Goal: Transaction & Acquisition: Purchase product/service

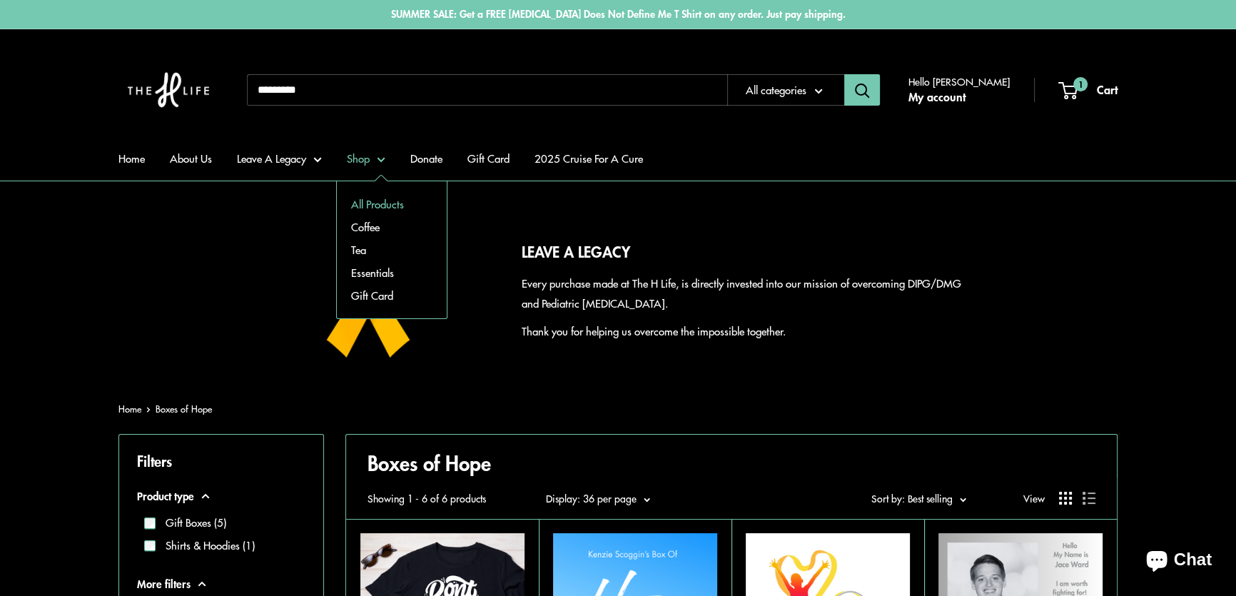
click at [368, 204] on link "All Products" at bounding box center [392, 204] width 110 height 23
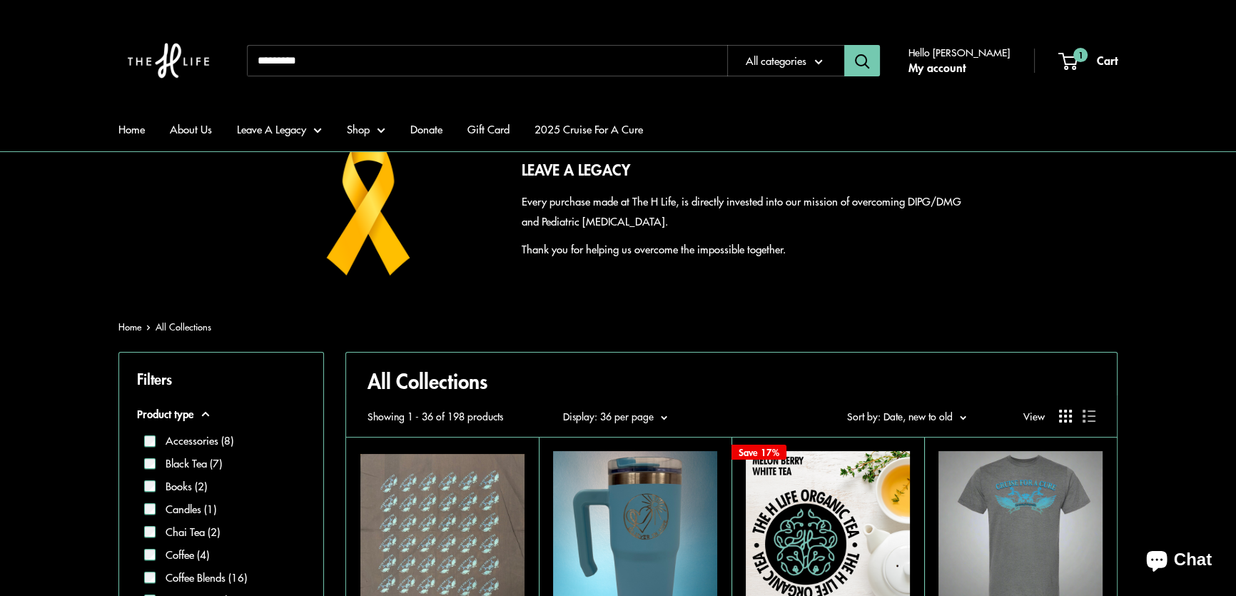
scroll to position [194, 0]
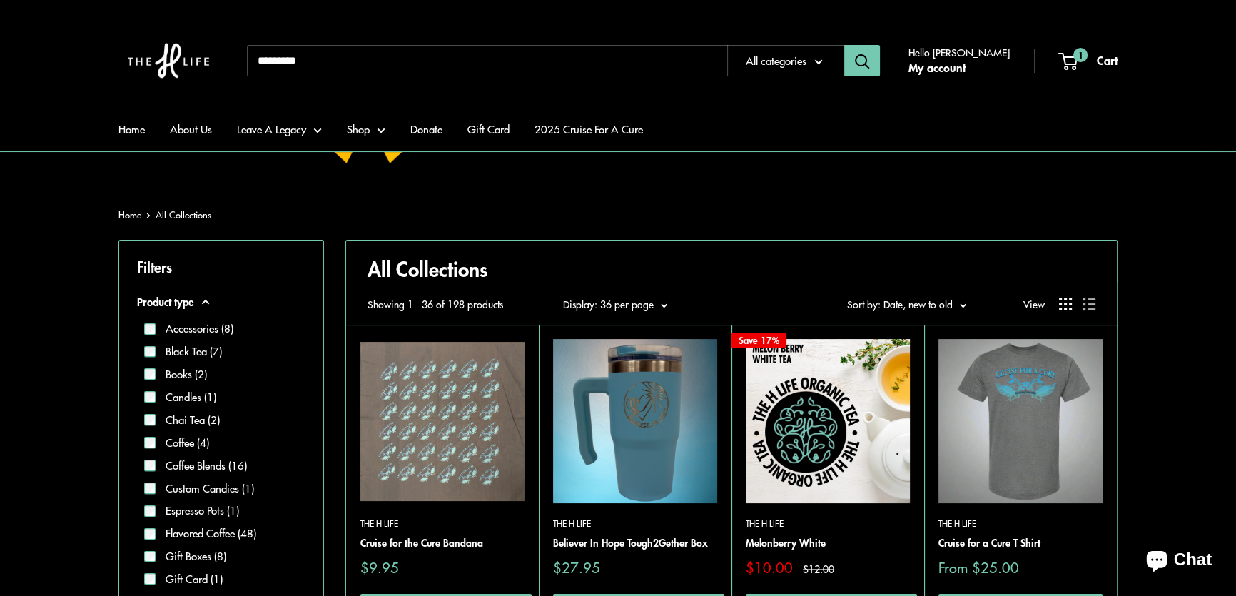
click at [423, 417] on img at bounding box center [443, 421] width 164 height 164
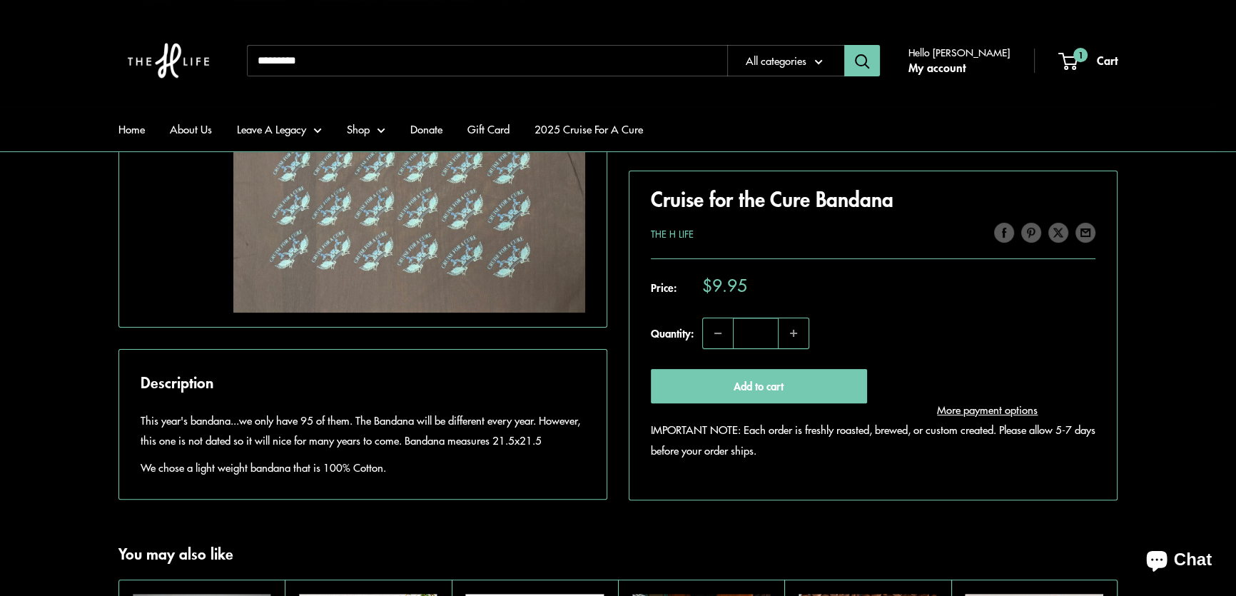
scroll to position [389, 0]
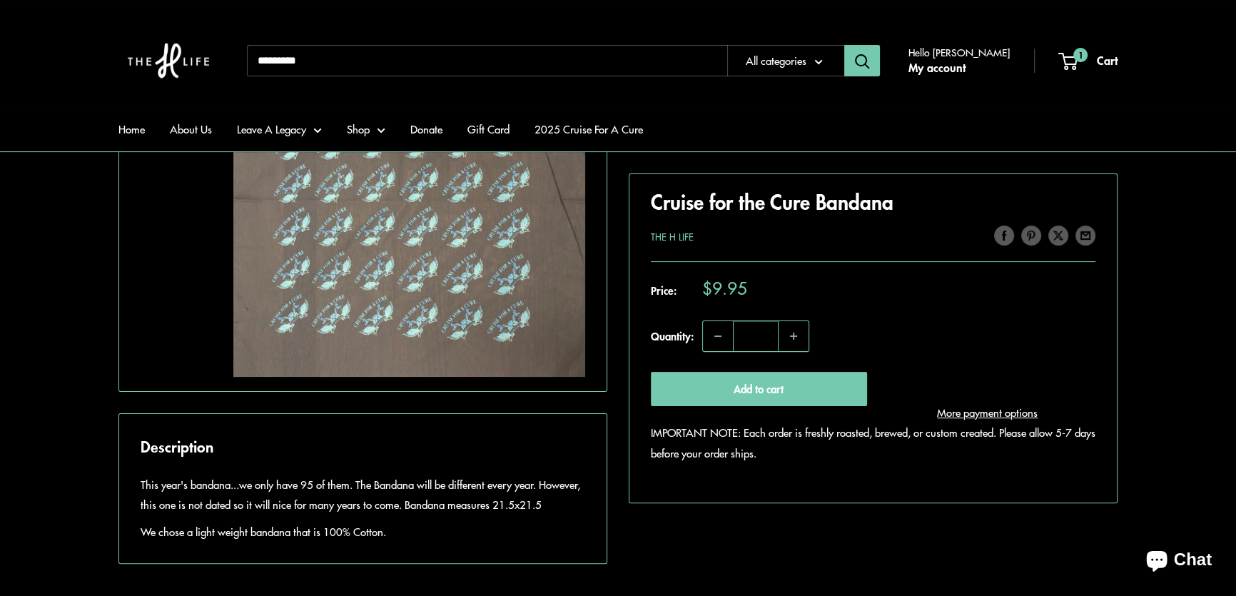
click at [613, 457] on div "Roll over image to zoom in Click on image to zoom / Cruise for the Cure Bandana…" at bounding box center [618, 289] width 999 height 550
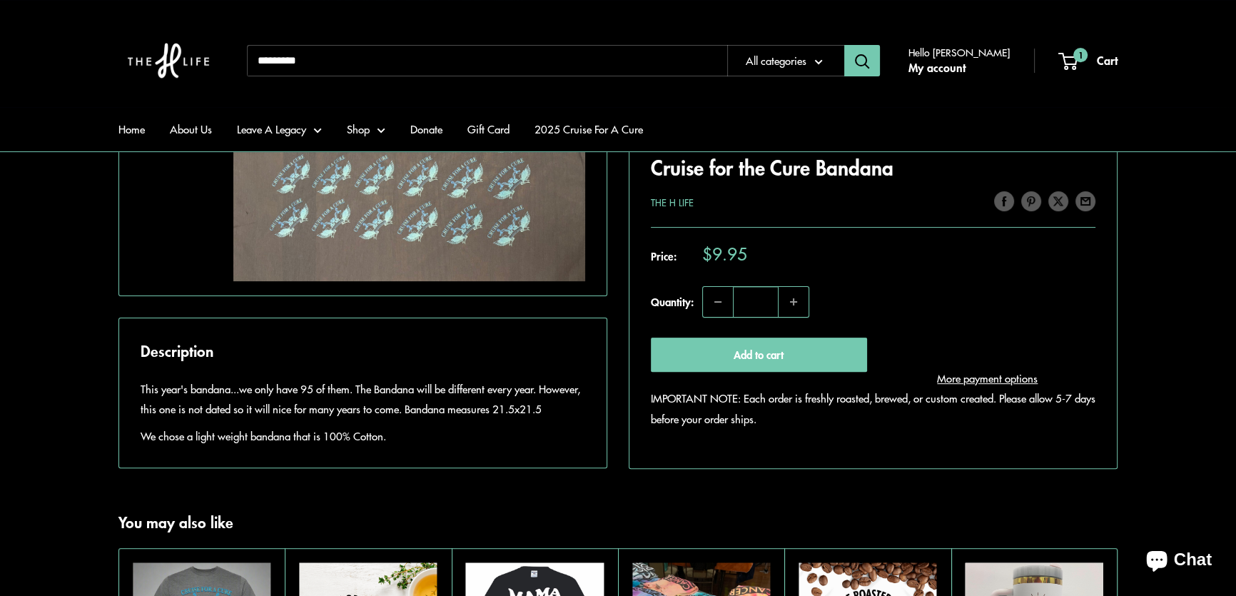
scroll to position [519, 0]
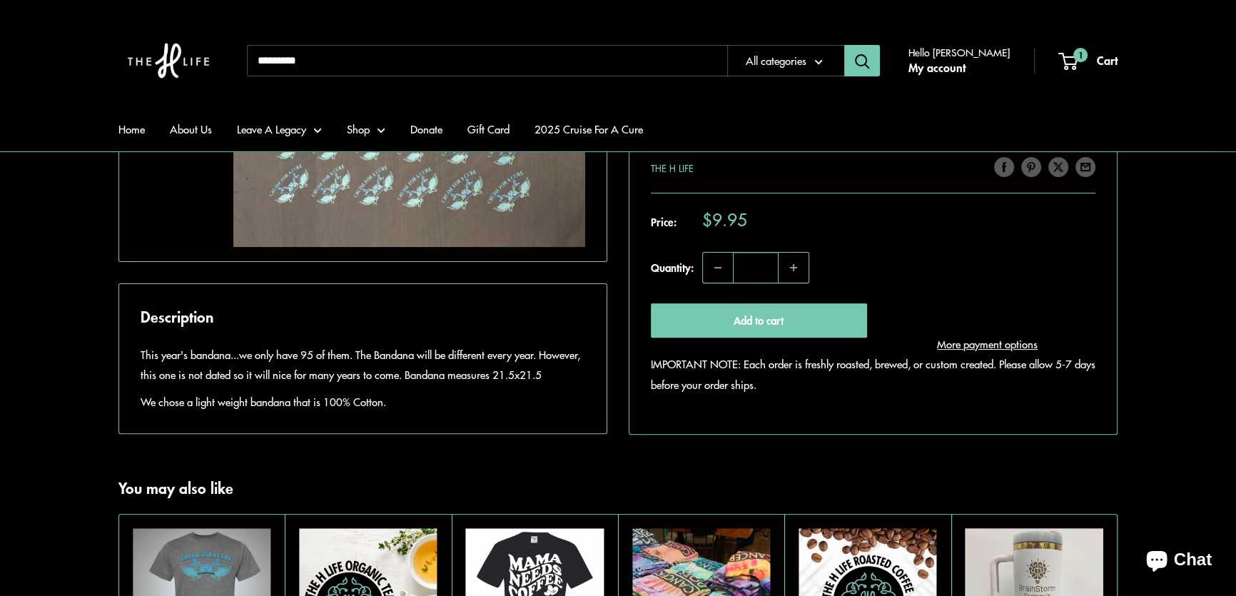
click at [564, 14] on div "Home About Us Leave A Legacy Shop Donate Gift Card 2025 Cruise For A Cure Need …" at bounding box center [618, 60] width 999 height 93
